Goal: Transaction & Acquisition: Book appointment/travel/reservation

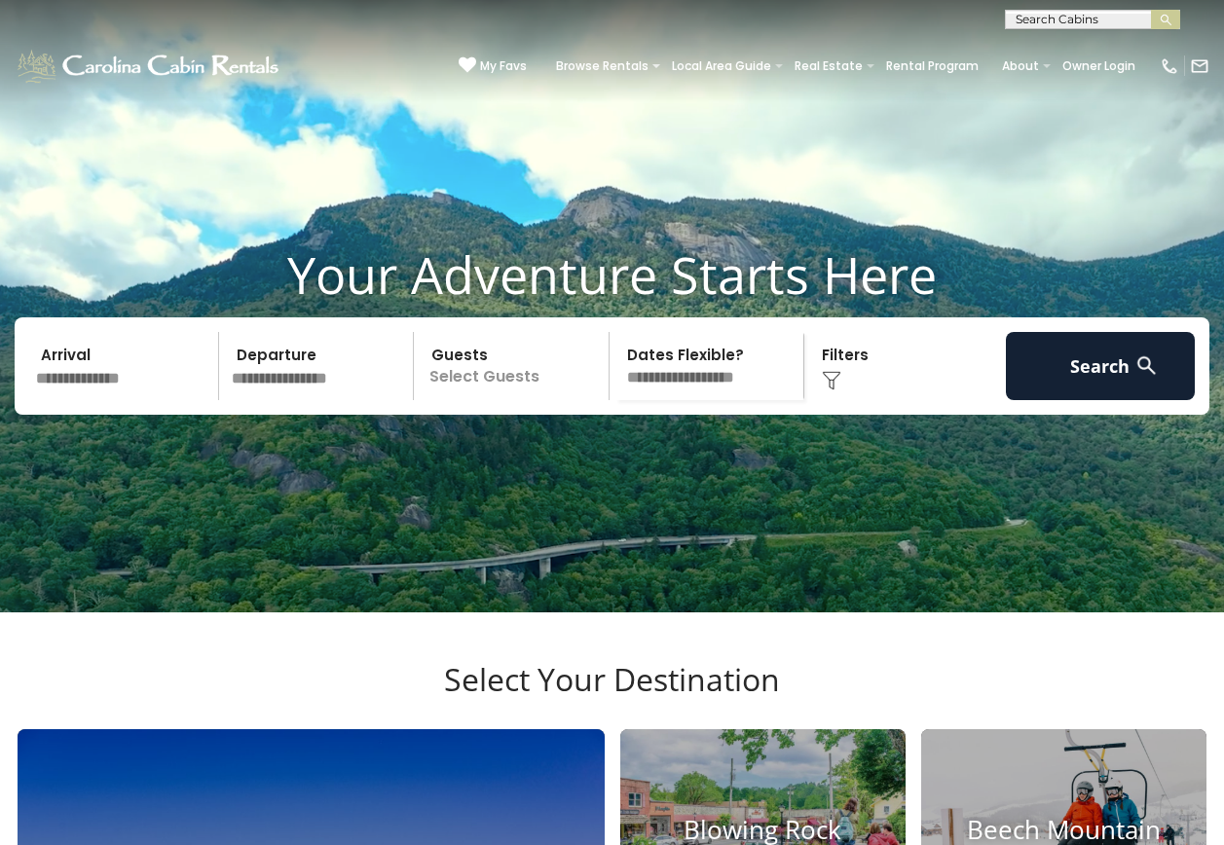
click at [136, 392] on input "text" at bounding box center [124, 366] width 190 height 68
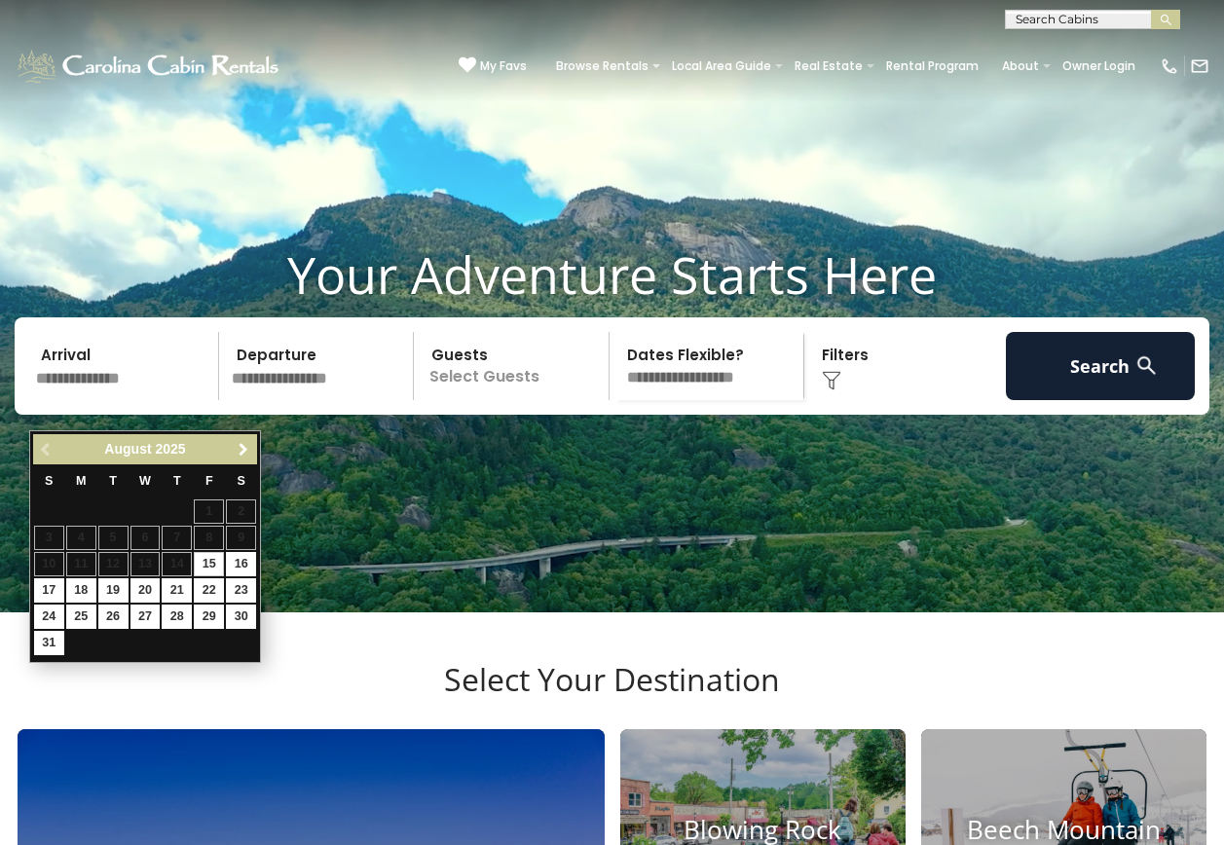
click at [236, 446] on span "Next" at bounding box center [244, 450] width 16 height 16
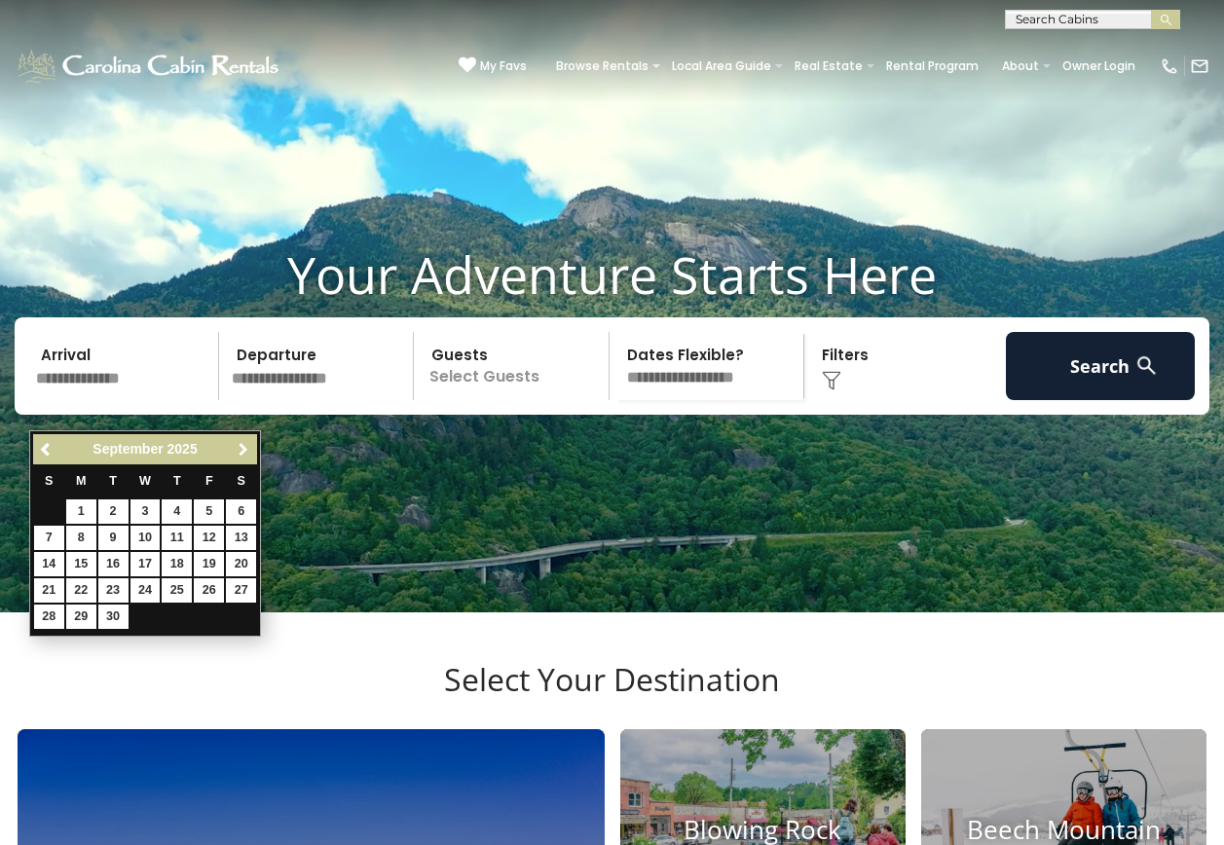
click at [236, 446] on span "Next" at bounding box center [244, 450] width 16 height 16
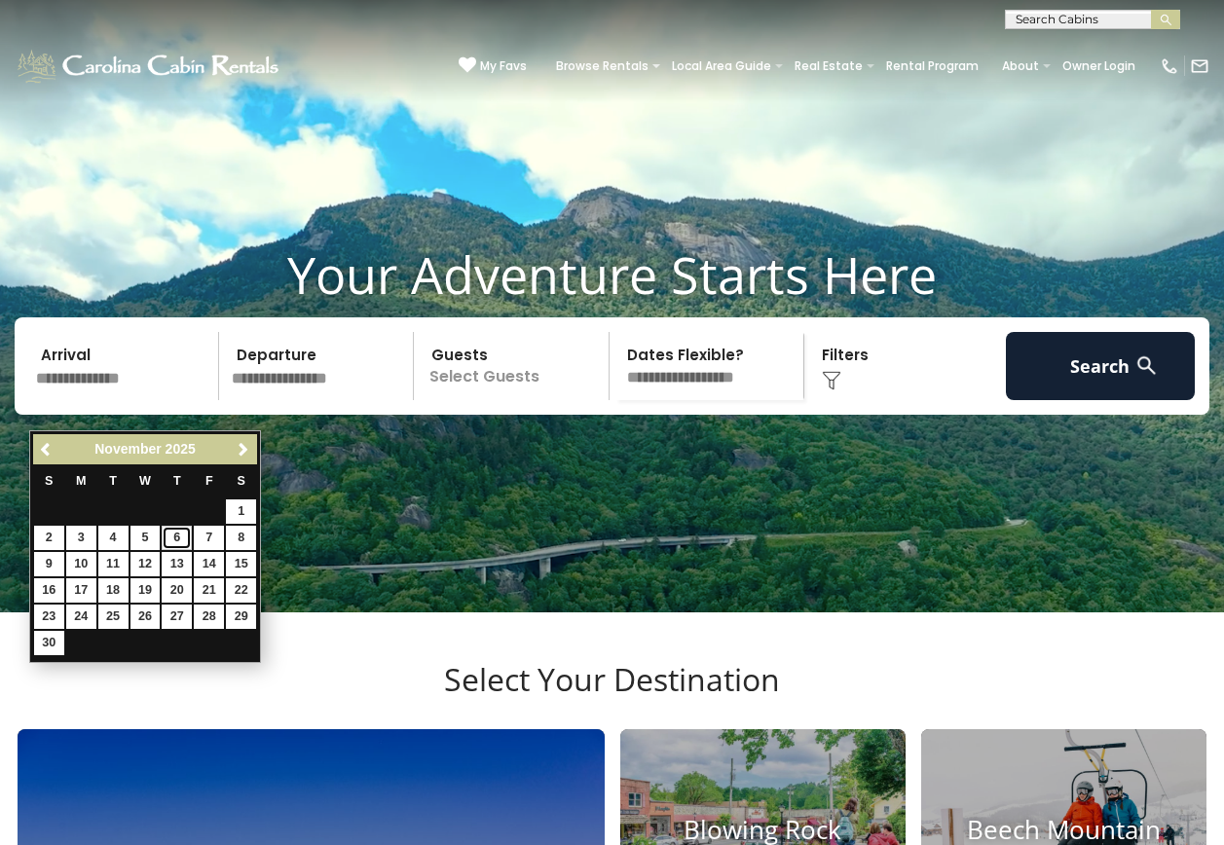
click at [180, 536] on link "6" at bounding box center [177, 538] width 30 height 24
type input "*******"
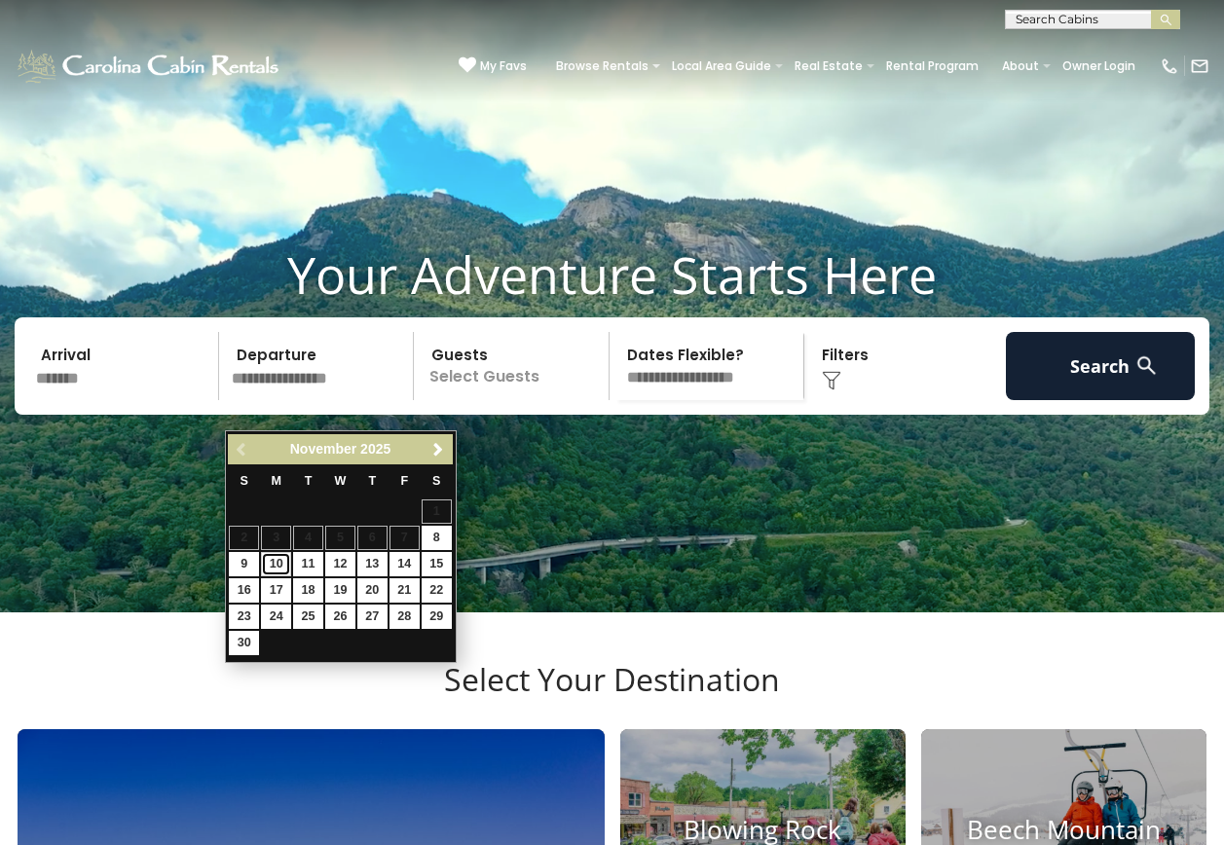
click at [279, 563] on link "10" at bounding box center [276, 564] width 30 height 24
type input "********"
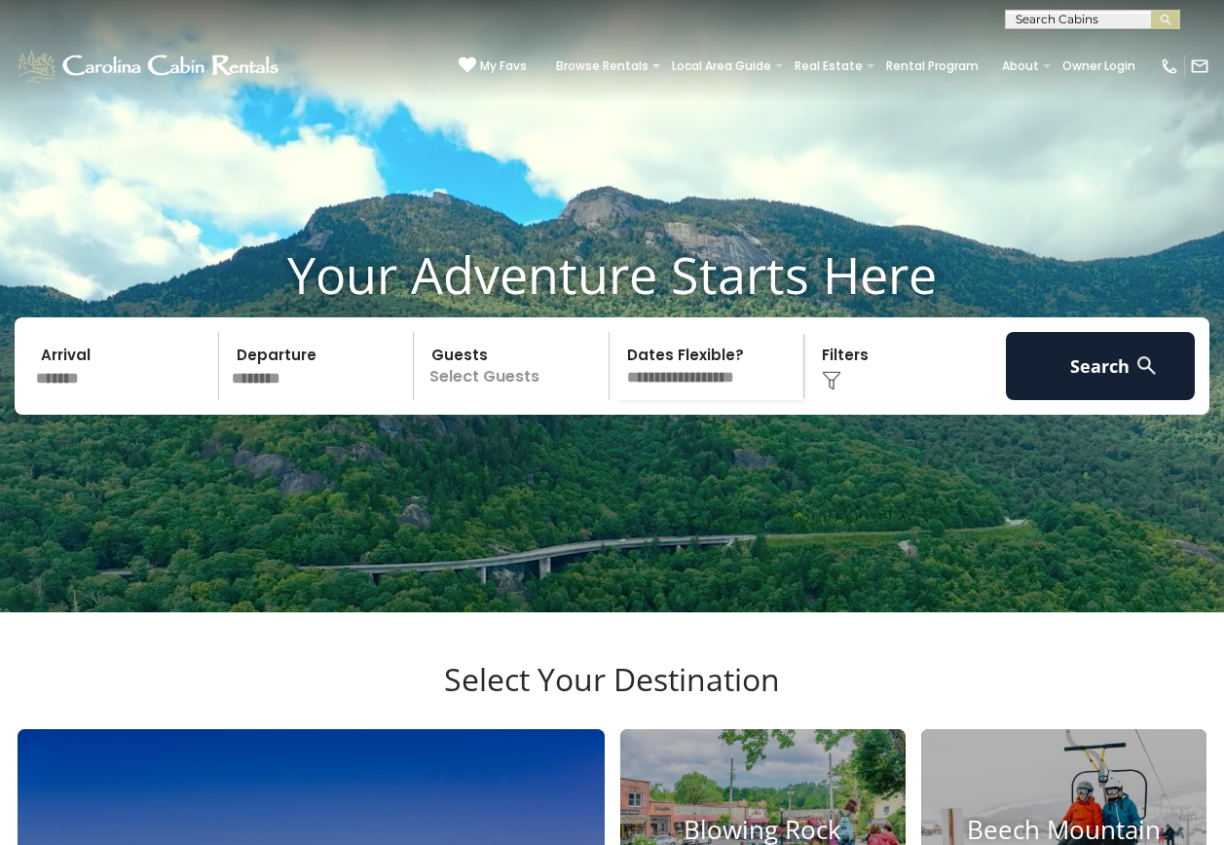
click at [550, 400] on p "Select Guests" at bounding box center [514, 366] width 189 height 68
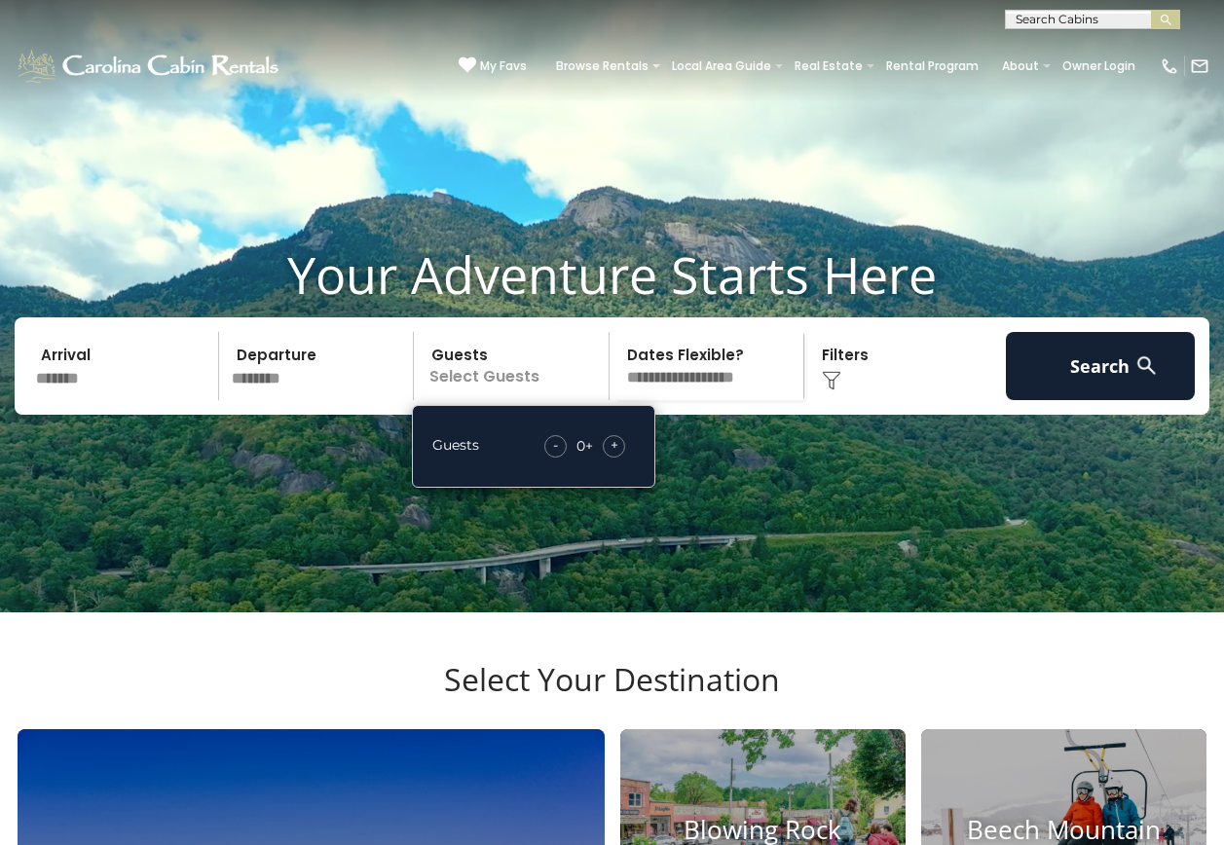
click at [620, 458] on div "+" at bounding box center [614, 446] width 22 height 22
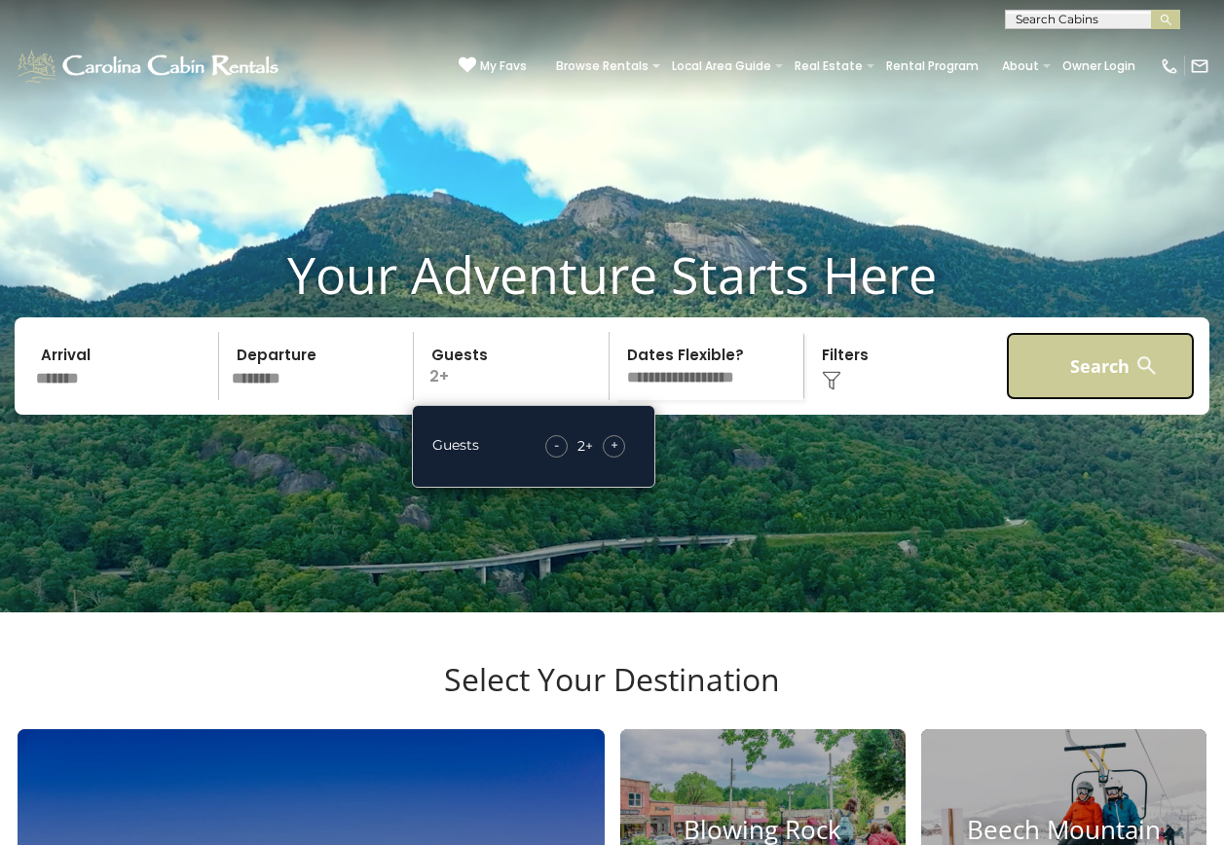
click at [1087, 396] on button "Search" at bounding box center [1101, 366] width 190 height 68
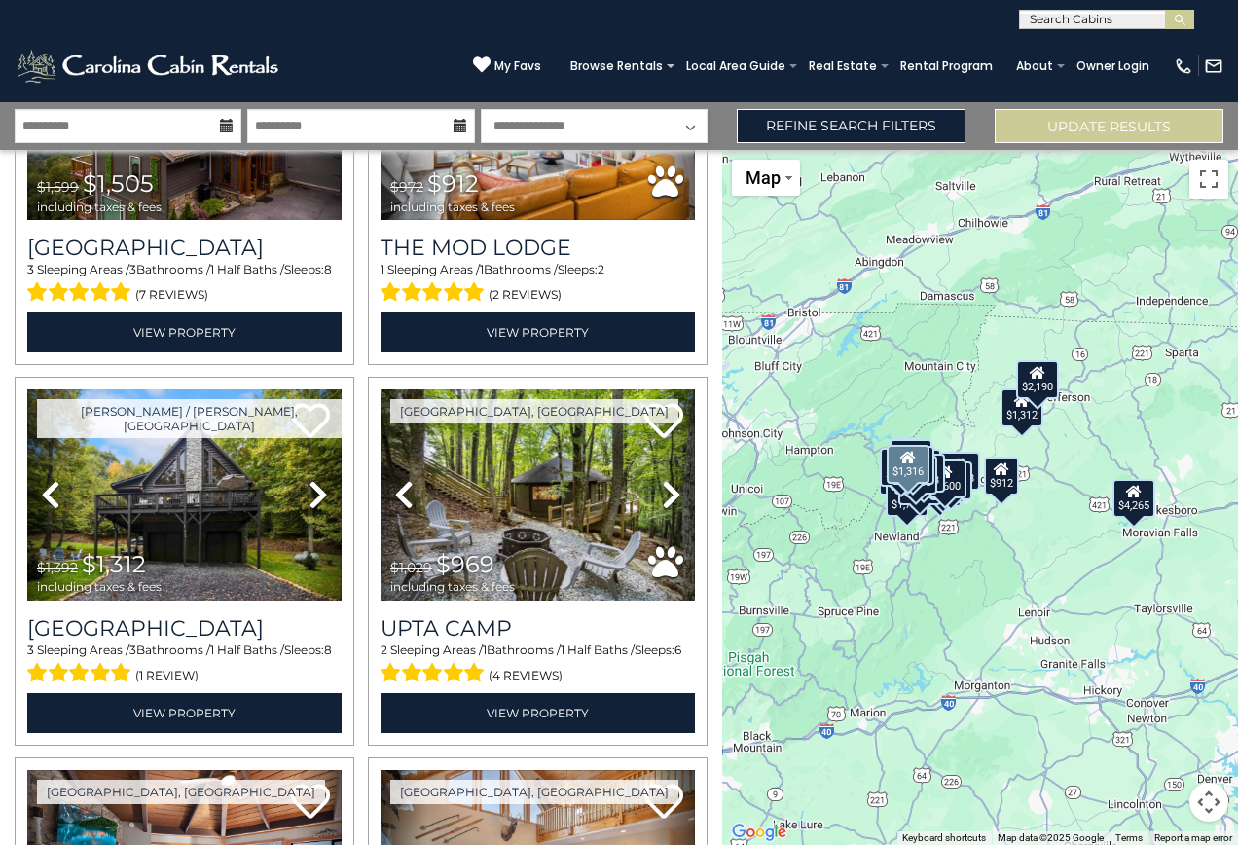
scroll to position [2142, 0]
